Goal: Task Accomplishment & Management: Complete application form

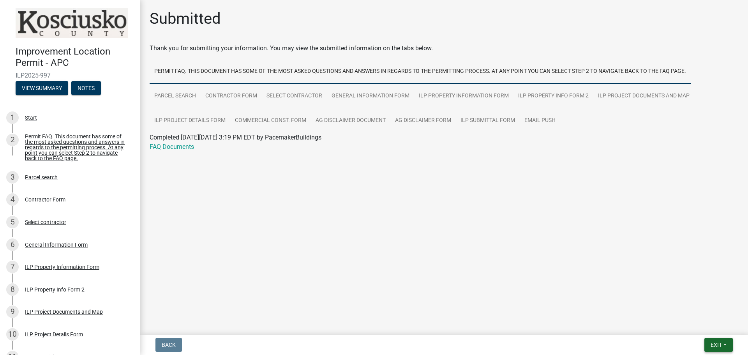
click at [716, 344] on span "Exit" at bounding box center [716, 345] width 11 height 6
click at [692, 322] on button "Save & Exit" at bounding box center [702, 324] width 62 height 19
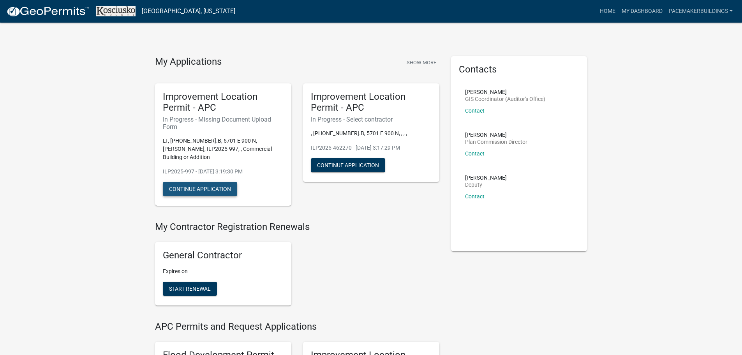
click at [218, 182] on button "Continue Application" at bounding box center [200, 189] width 74 height 14
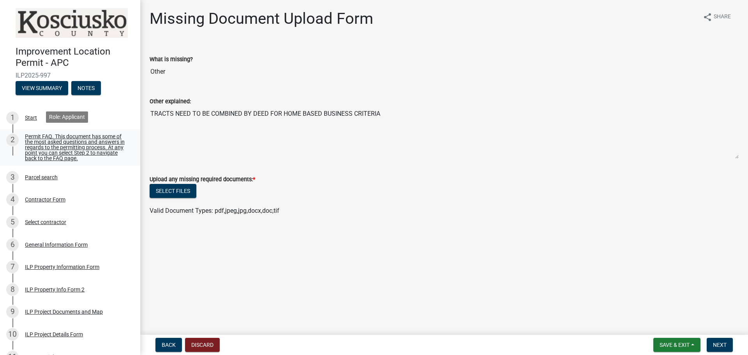
click at [48, 134] on div "Permit FAQ. This document has some of the most asked questions and answers in r…" at bounding box center [76, 147] width 103 height 27
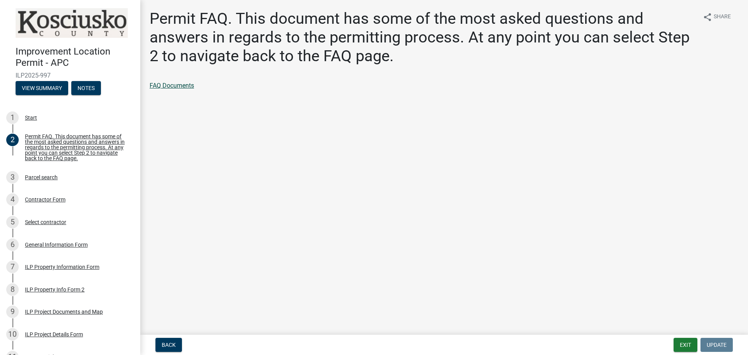
click at [170, 83] on link "FAQ Documents" at bounding box center [172, 85] width 44 height 7
